Goal: Transaction & Acquisition: Purchase product/service

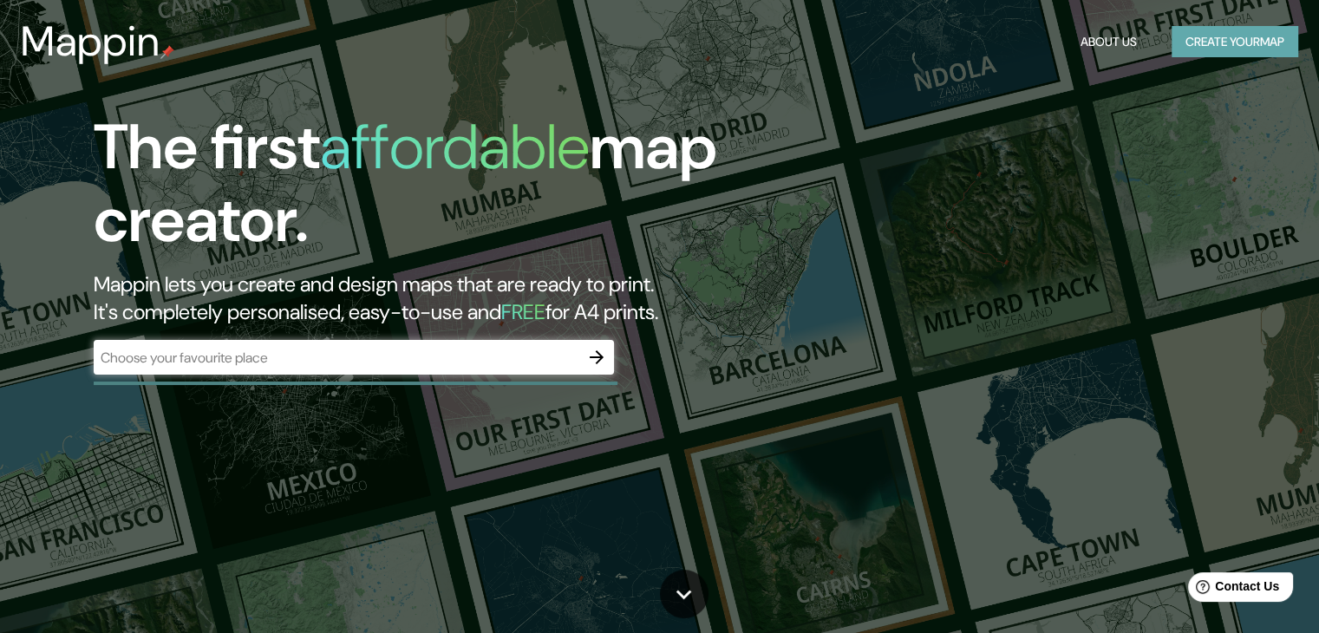
click at [1224, 46] on button "Create your map" at bounding box center [1234, 42] width 127 height 32
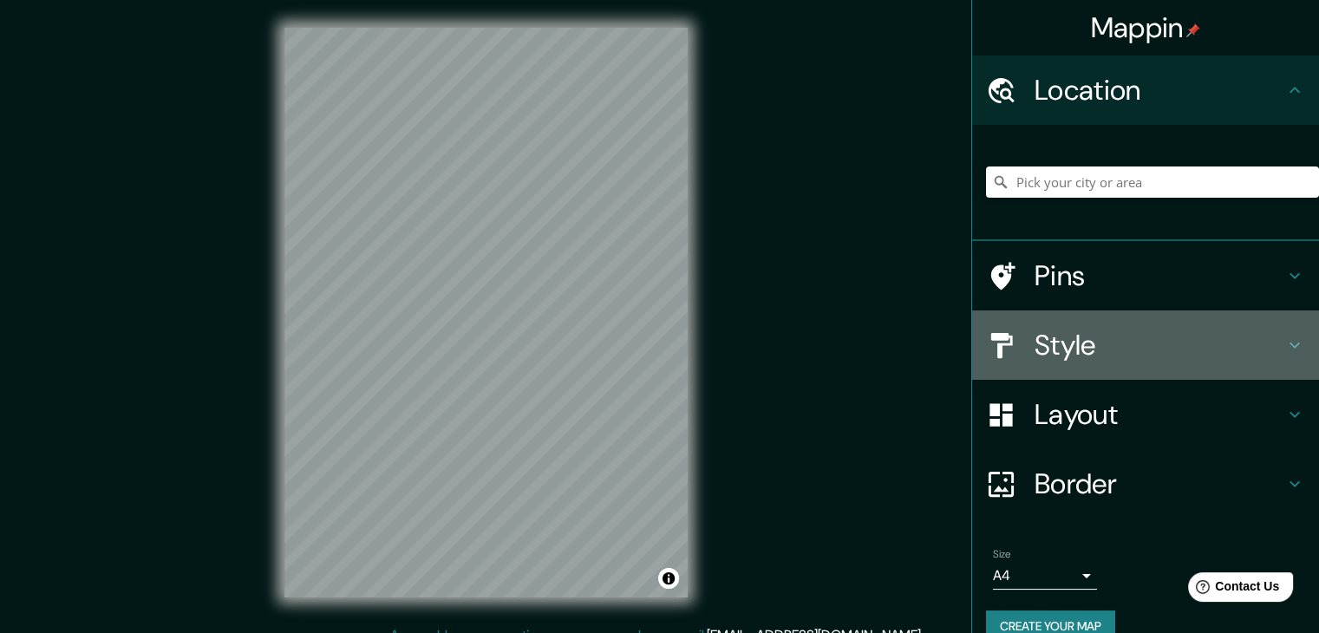
click at [1106, 358] on h4 "Style" at bounding box center [1159, 345] width 250 height 35
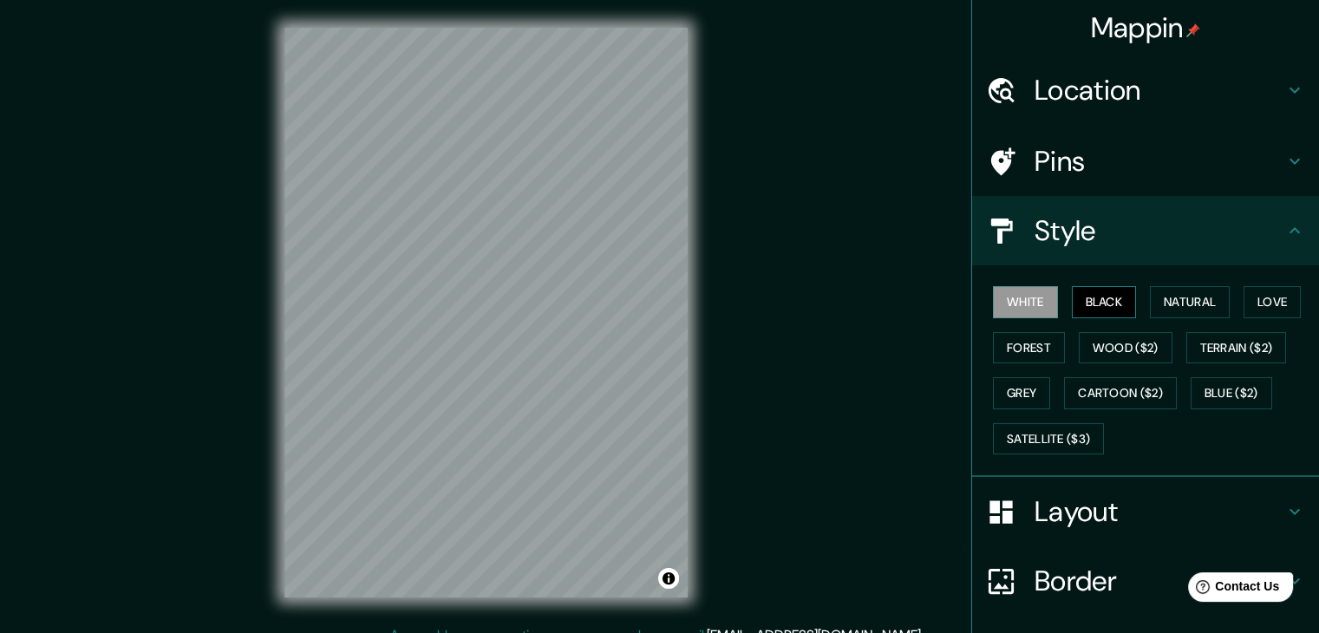
click at [1072, 295] on button "Black" at bounding box center [1104, 302] width 65 height 32
click at [508, 612] on div "© Mapbox © OpenStreetMap Improve this map" at bounding box center [486, 312] width 459 height 625
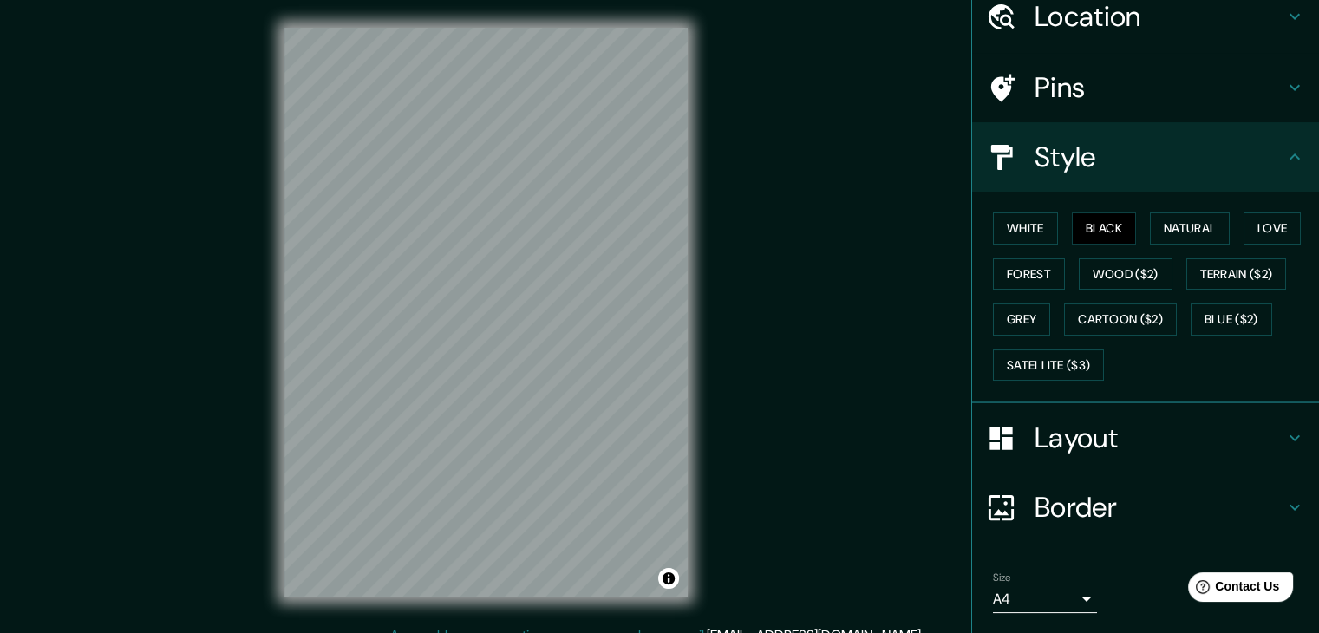
scroll to position [125, 0]
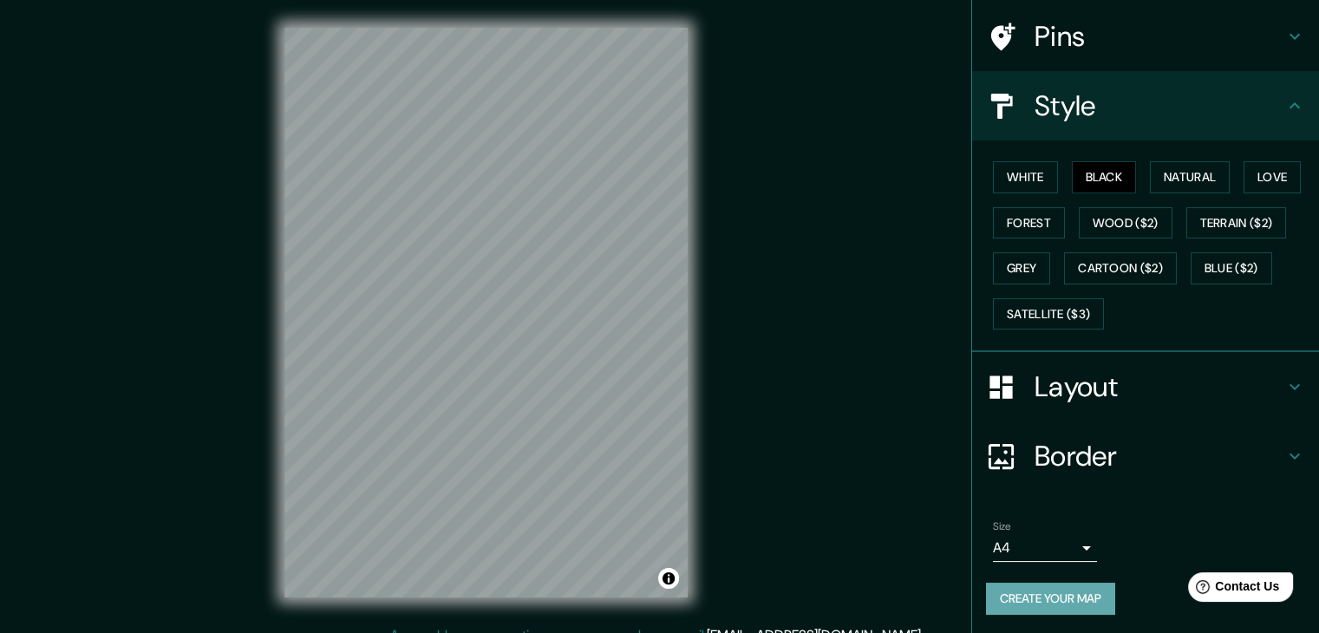
click at [1052, 596] on button "Create your map" at bounding box center [1050, 599] width 129 height 32
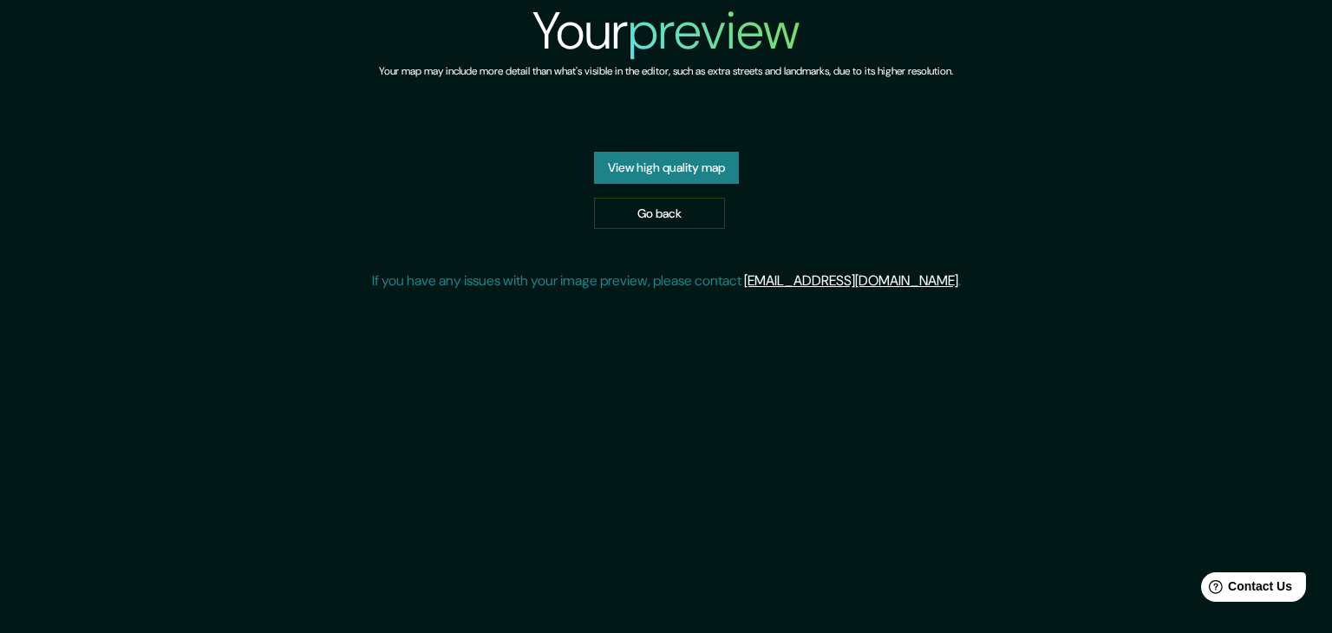
click at [746, 305] on div "Your preview Your map may include more detail than what's visible in the editor…" at bounding box center [666, 152] width 589 height 305
click at [725, 184] on link "View high quality map" at bounding box center [666, 168] width 145 height 32
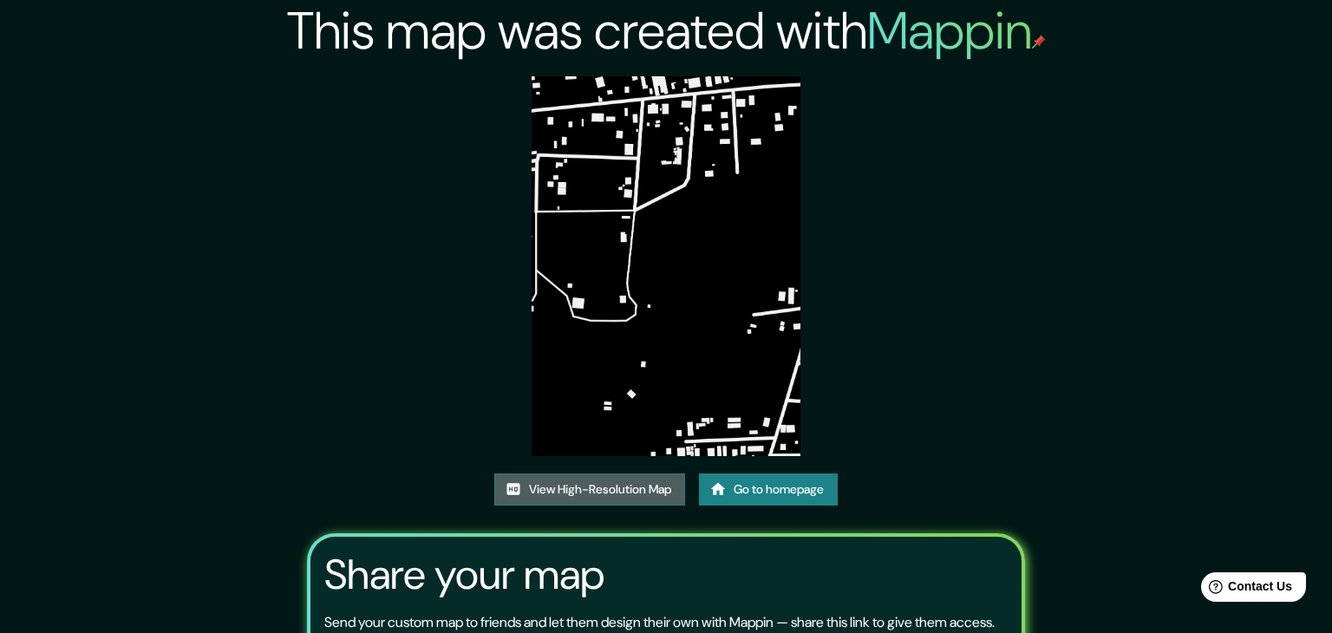
click at [629, 473] on link "View High-Resolution Map" at bounding box center [589, 489] width 191 height 32
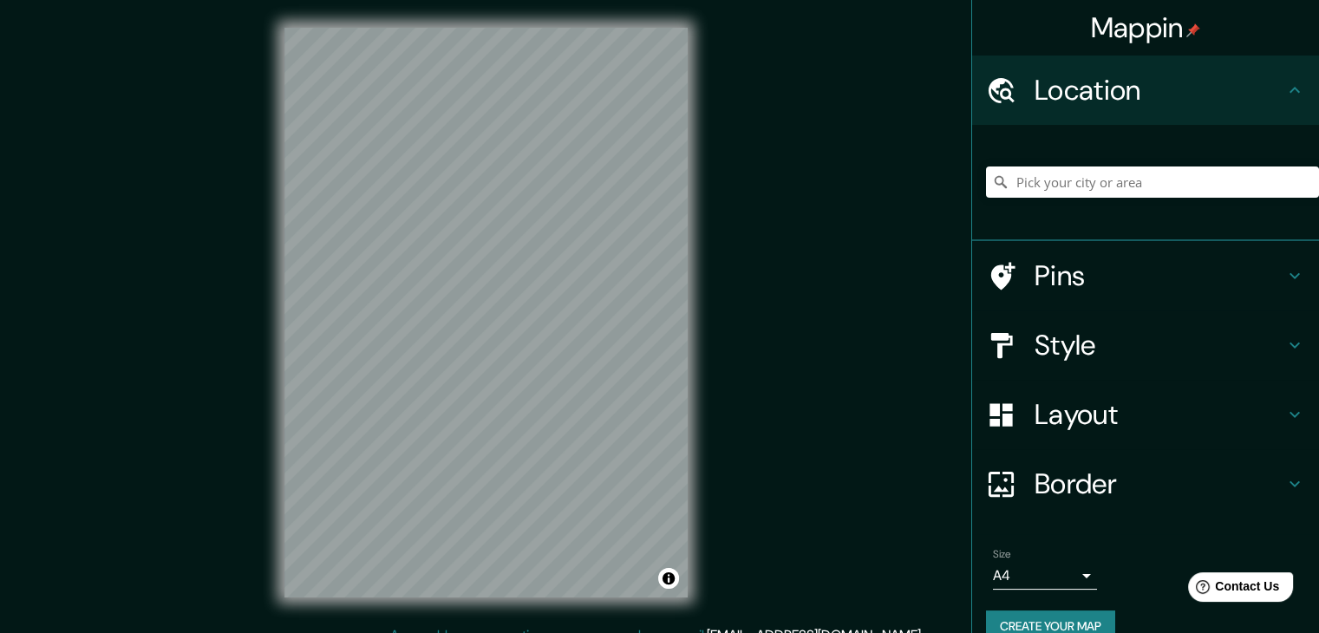
click at [1075, 342] on h4 "Style" at bounding box center [1159, 345] width 250 height 35
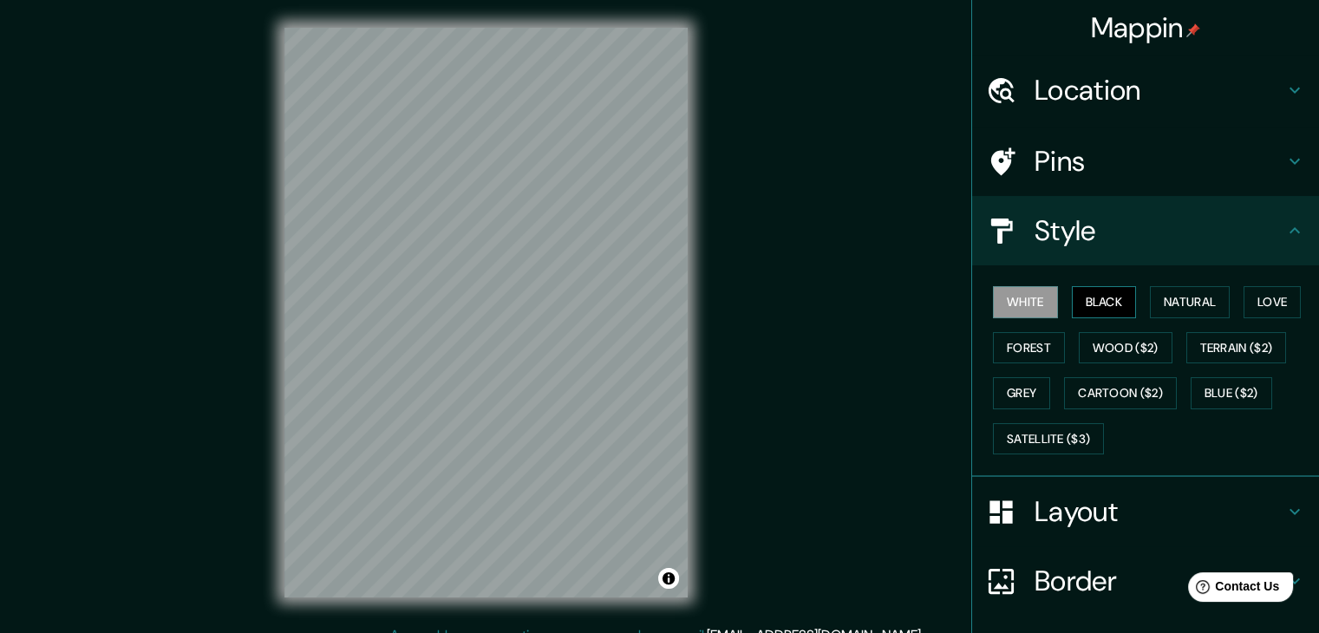
click at [1099, 299] on button "Black" at bounding box center [1104, 302] width 65 height 32
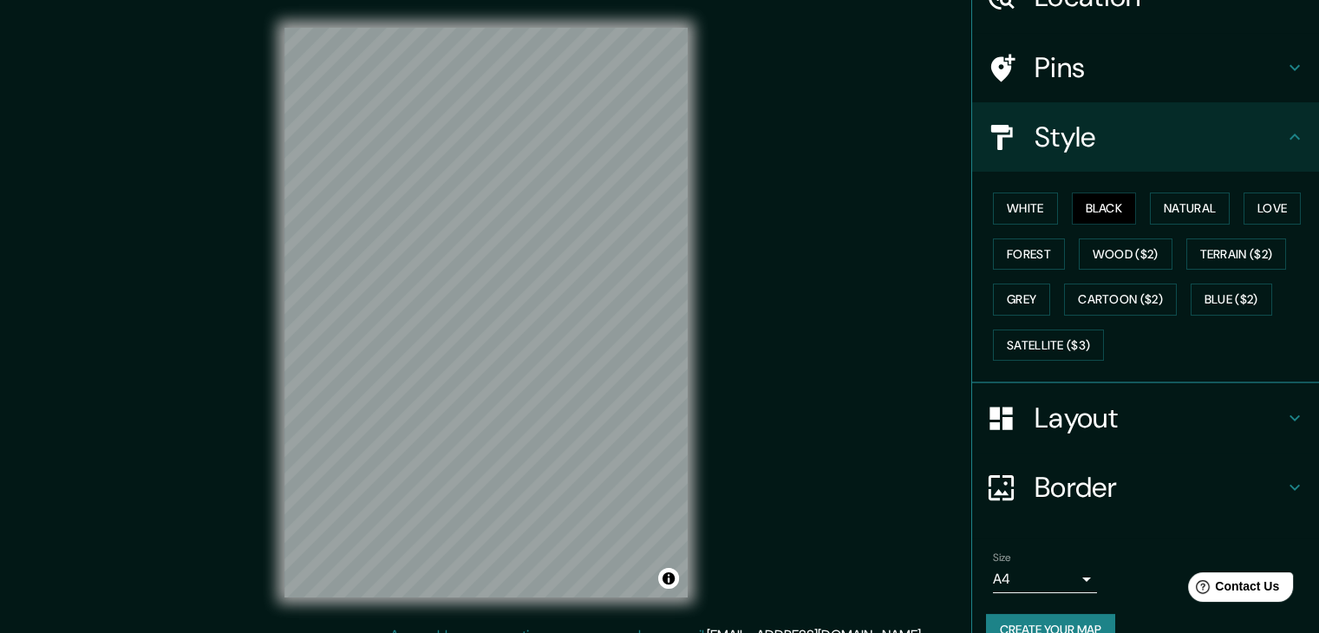
scroll to position [125, 0]
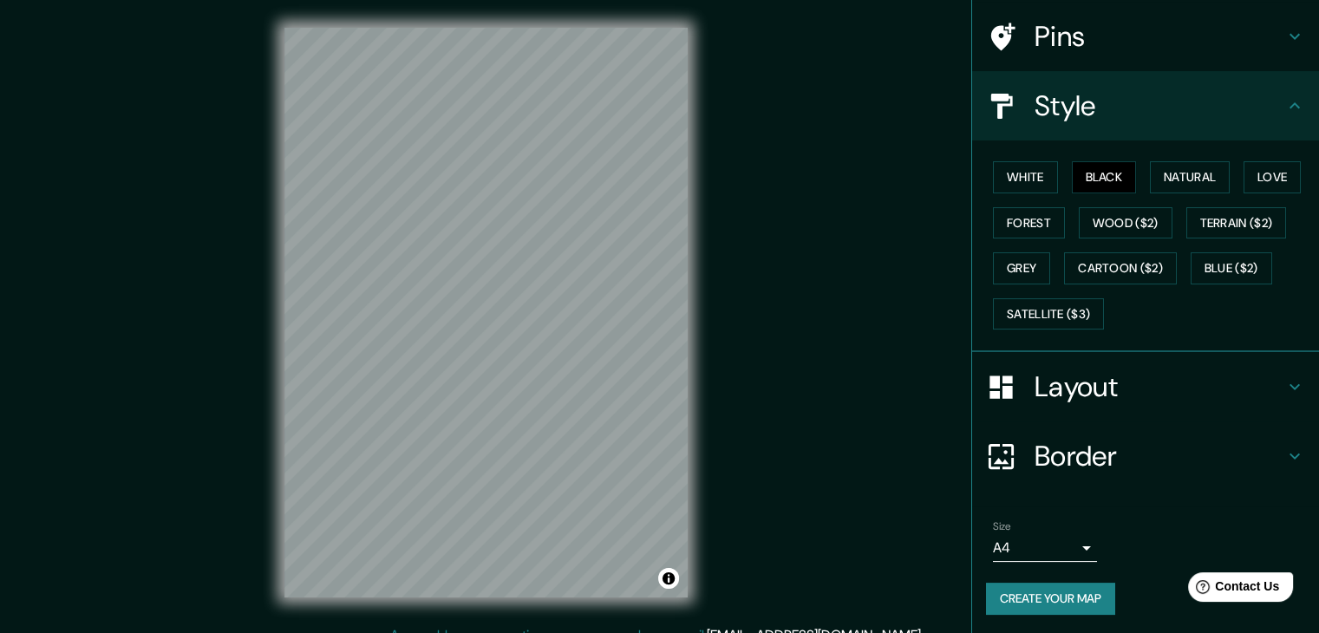
click at [1063, 602] on button "Create your map" at bounding box center [1050, 599] width 129 height 32
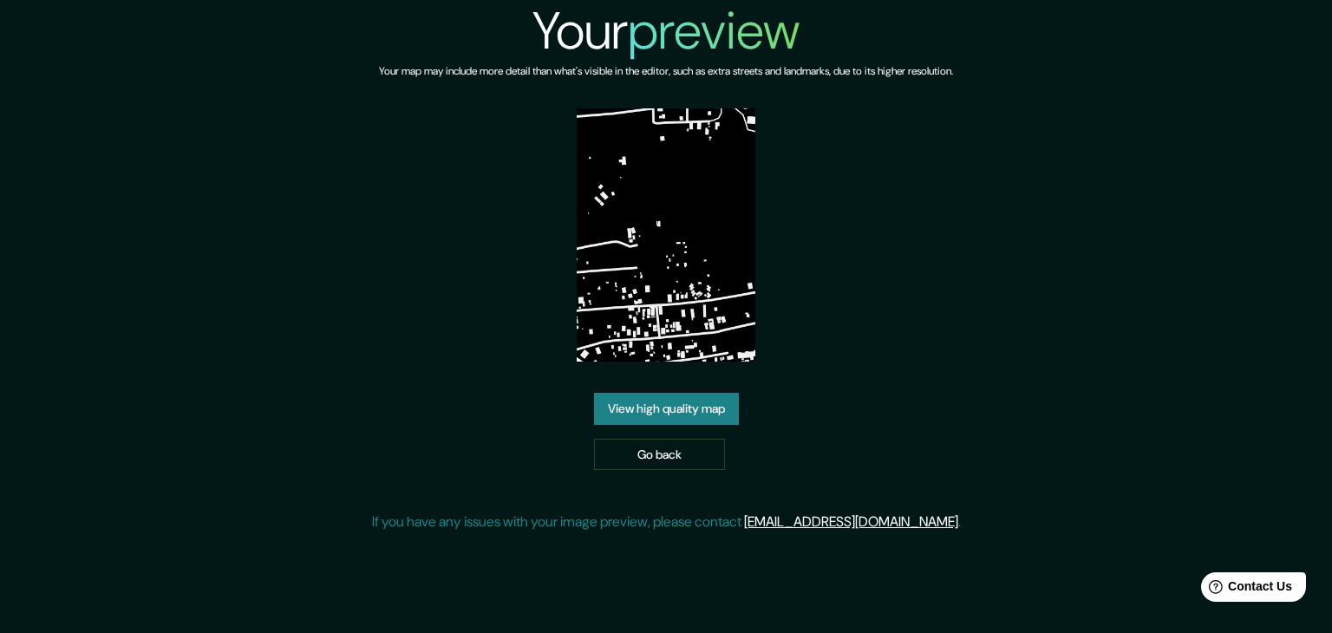
click at [715, 410] on link "View high quality map" at bounding box center [666, 409] width 145 height 32
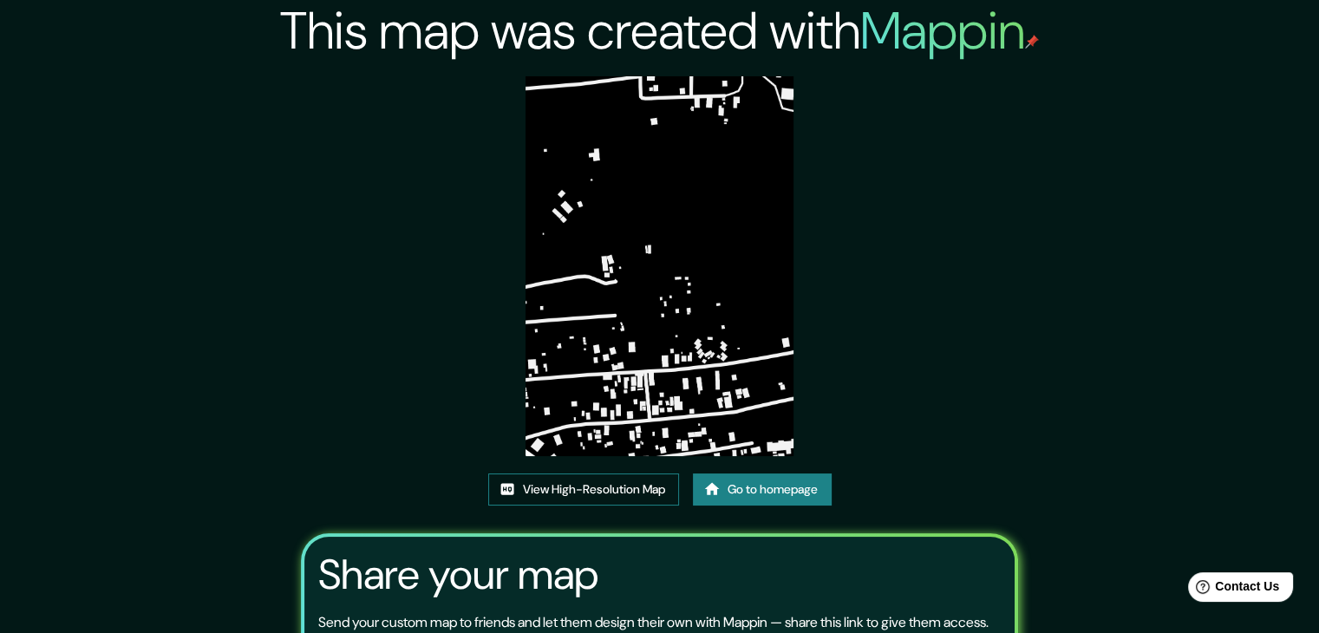
click at [603, 491] on link "View High-Resolution Map" at bounding box center [583, 489] width 191 height 32
